Goal: Find specific page/section: Find specific page/section

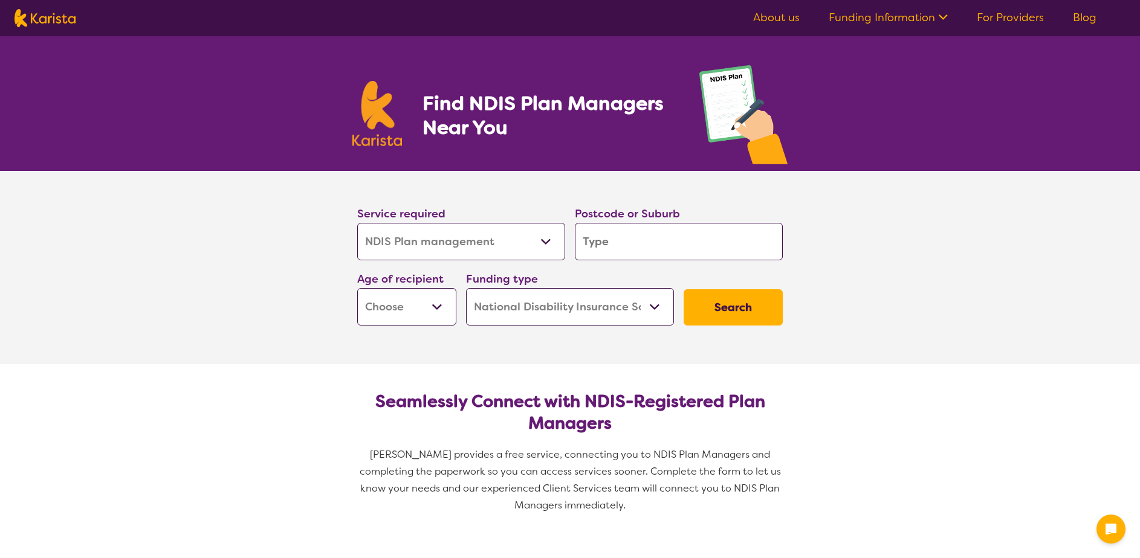
select select "NDIS Plan management"
select select "NDIS"
select select "NDIS Plan management"
select select "NDIS"
click at [548, 243] on select "Allied Health Assistant Assessment ([MEDICAL_DATA] or [MEDICAL_DATA]) Behaviour…" at bounding box center [461, 241] width 208 height 37
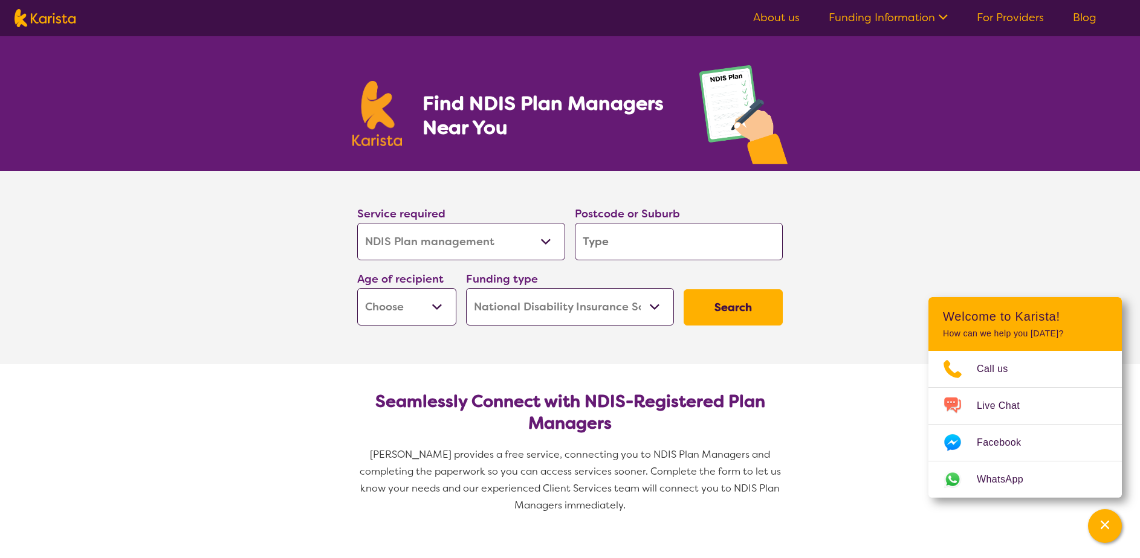
click at [544, 237] on select "Allied Health Assistant Assessment ([MEDICAL_DATA] or [MEDICAL_DATA]) Behaviour…" at bounding box center [461, 241] width 208 height 37
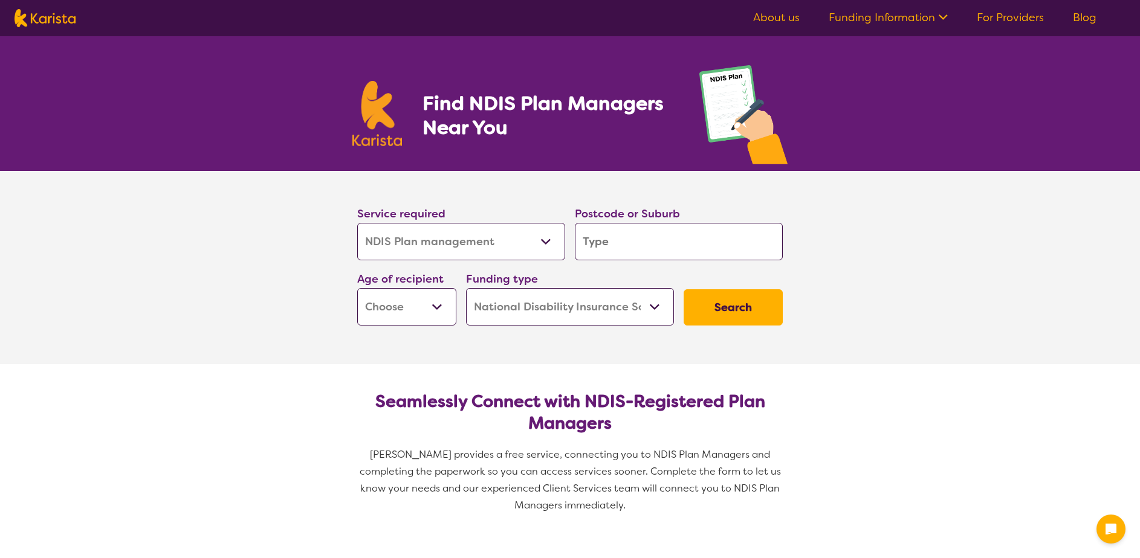
select select "NDIS Plan management"
select select "NDIS"
select select "NDIS Plan management"
select select "NDIS"
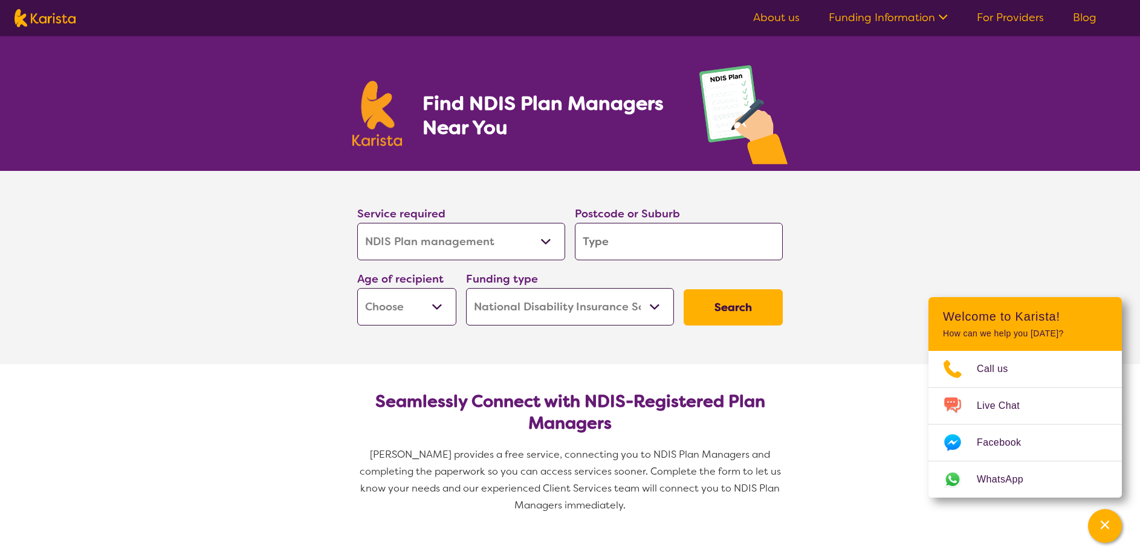
click at [541, 241] on select "Allied Health Assistant Assessment ([MEDICAL_DATA] or [MEDICAL_DATA]) Behaviour…" at bounding box center [461, 241] width 208 height 37
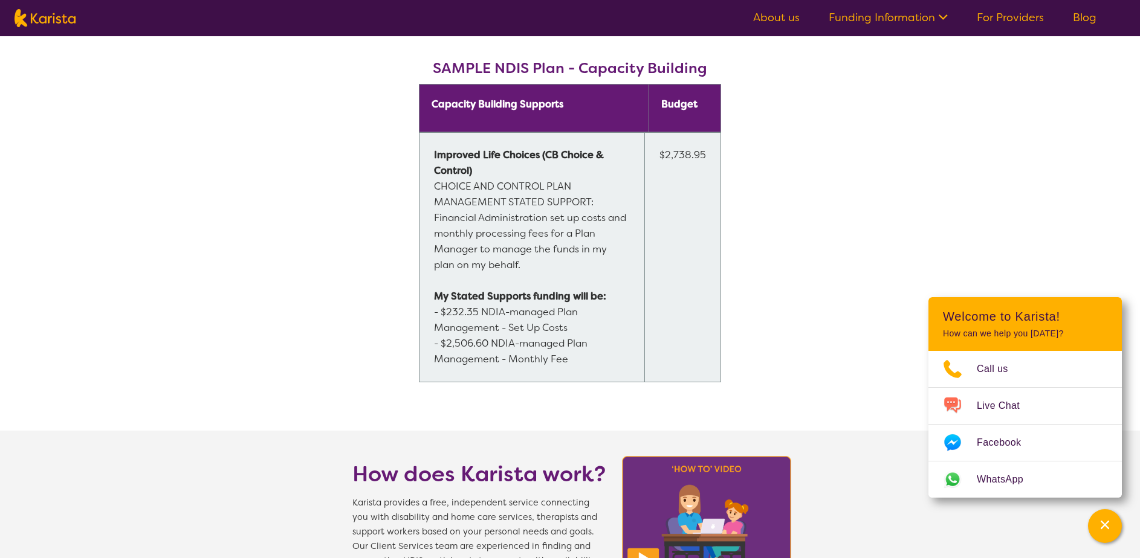
scroll to position [489, 0]
